Goal: Information Seeking & Learning: Learn about a topic

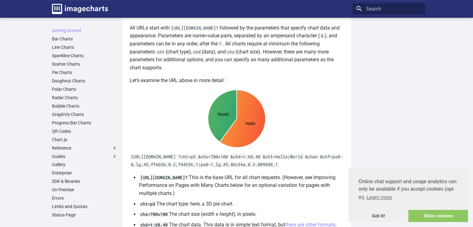
scroll to position [280, 0]
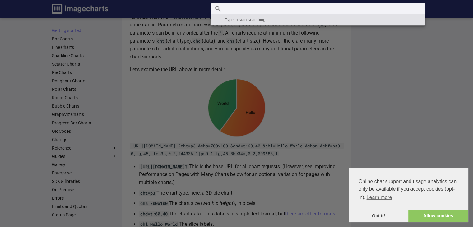
click at [372, 9] on input "Search" at bounding box center [318, 8] width 214 height 11
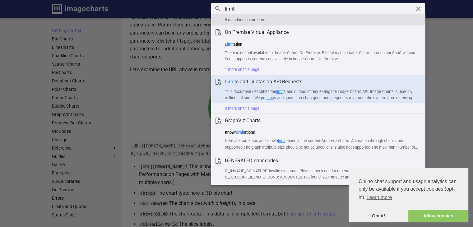
type input "limit"
click at [258, 88] on article "Limit s and Quotas on API Requests This document describes the limit s and quot…" at bounding box center [318, 89] width 214 height 28
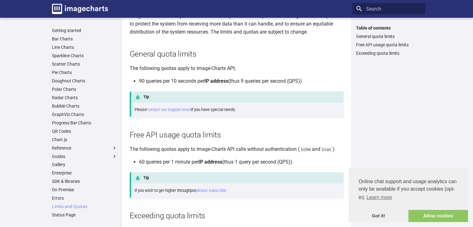
scroll to position [93, 0]
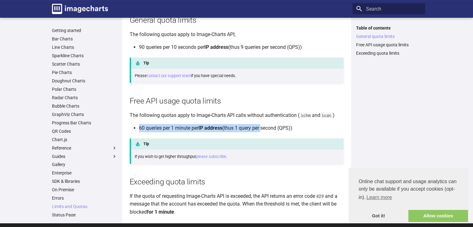
drag, startPoint x: 140, startPoint y: 125, endPoint x: 264, endPoint y: 128, distance: 124.2
click at [264, 128] on li "60 queries per 1 minute per IP address (thus 1 query per second (QPS))" at bounding box center [241, 128] width 205 height 8
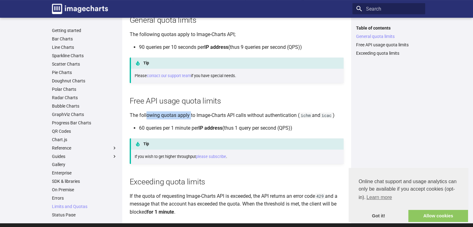
drag, startPoint x: 147, startPoint y: 116, endPoint x: 190, endPoint y: 113, distance: 43.3
click at [190, 113] on p "The following quotas apply to Image-Charts API calls without authentication ( i…" at bounding box center [237, 115] width 214 height 8
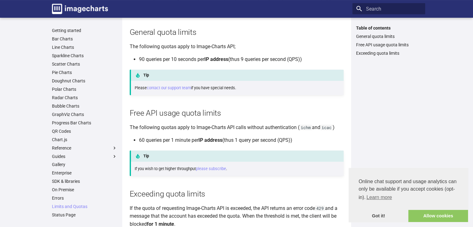
scroll to position [138, 0]
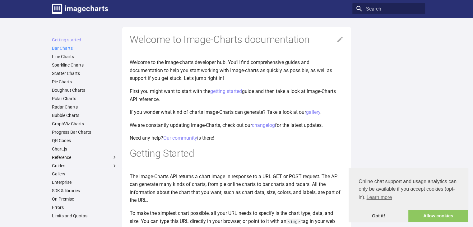
click at [67, 48] on link "Bar Charts" at bounding box center [84, 48] width 65 height 6
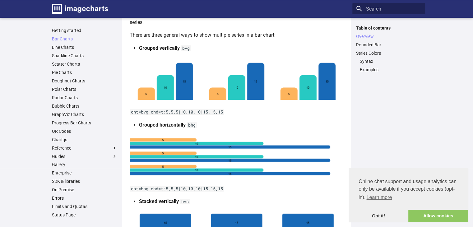
scroll to position [124, 0]
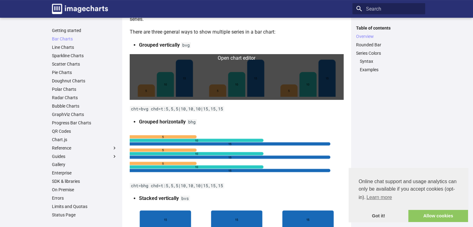
click at [197, 82] on link at bounding box center [237, 77] width 214 height 46
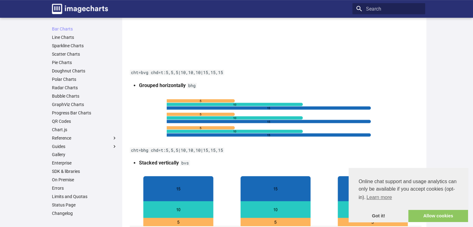
scroll to position [0, 0]
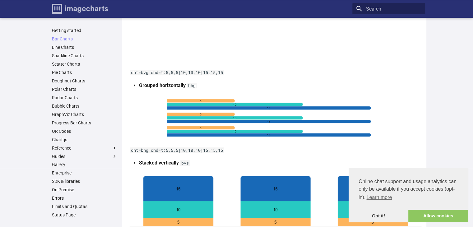
click at [63, 12] on img "Image-Charts documentation" at bounding box center [80, 9] width 56 height 10
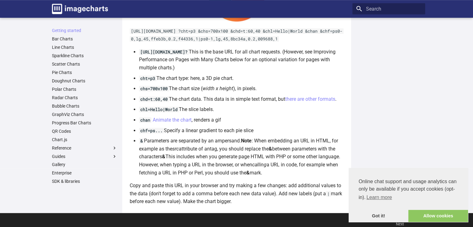
scroll to position [282, 0]
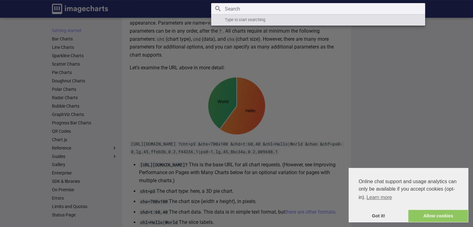
click at [371, 7] on input "Search" at bounding box center [318, 8] width 214 height 11
type input "l"
